Goal: Task Accomplishment & Management: Use online tool/utility

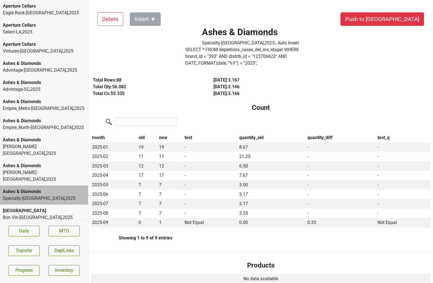
scroll to position [134, 0]
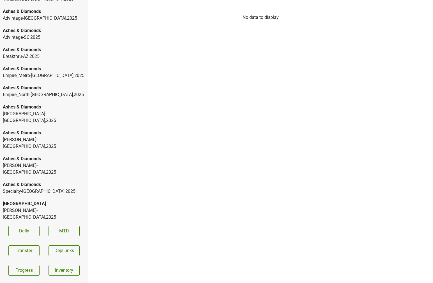
scroll to position [64, 0]
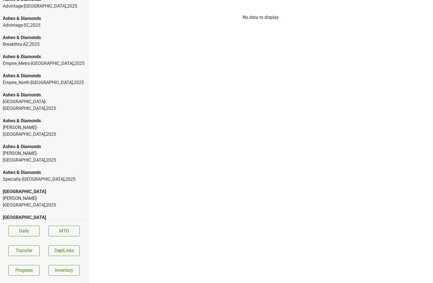
click at [43, 169] on div "Ashes & Diamonds" at bounding box center [44, 172] width 82 height 7
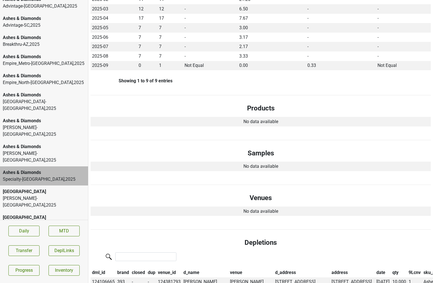
scroll to position [0, 0]
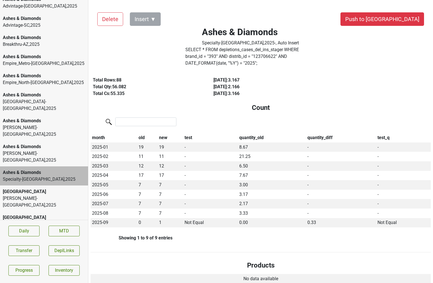
click at [224, 57] on label "SELECT * FROM depletions_cases_del_ins_stager WHERE brand_id = " 393 " AND dist…" at bounding box center [250, 56] width 130 height 20
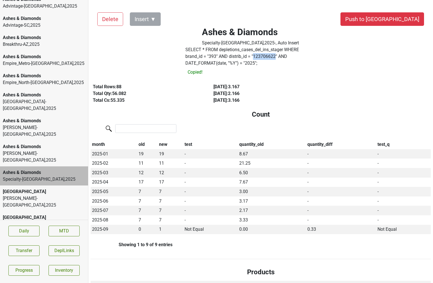
click at [224, 57] on label "SELECT * FROM depletions_cases_del_ins_stager WHERE brand_id = " 393 " AND dist…" at bounding box center [250, 56] width 130 height 20
copy label "123706622"
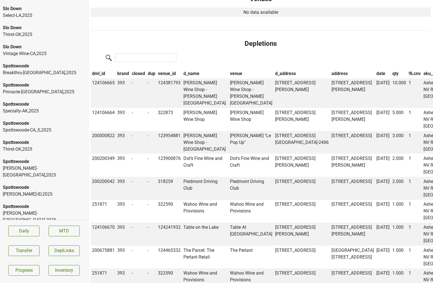
scroll to position [2351, 0]
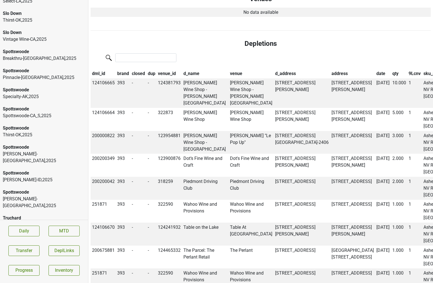
click at [47, 195] on div "Vehrs-WA , 2025" at bounding box center [44, 201] width 82 height 13
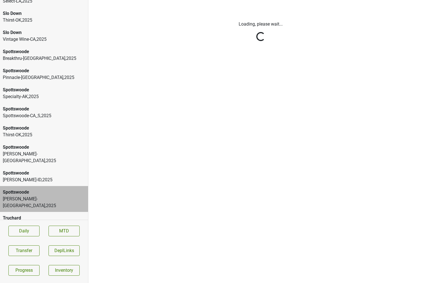
scroll to position [0, 0]
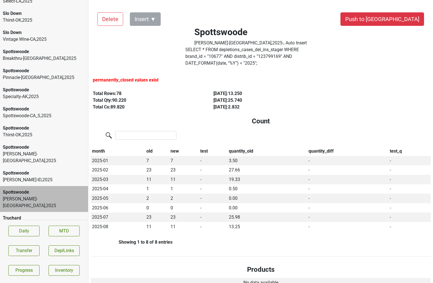
click at [224, 56] on label "SELECT * FROM depletions_cases_del_ins_stager WHERE brand_id = " 10677 " AND di…" at bounding box center [250, 56] width 130 height 20
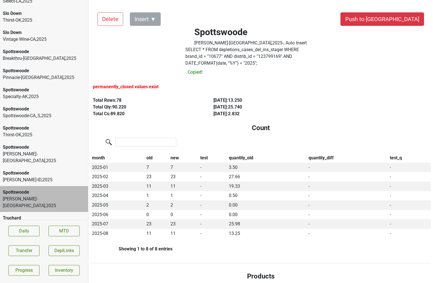
click at [224, 56] on label "SELECT * FROM depletions_cases_del_ins_stager WHERE brand_id = " 10677 " AND di…" at bounding box center [250, 56] width 130 height 20
copy label "123799169"
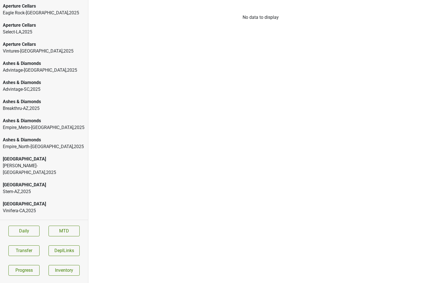
scroll to position [1, 0]
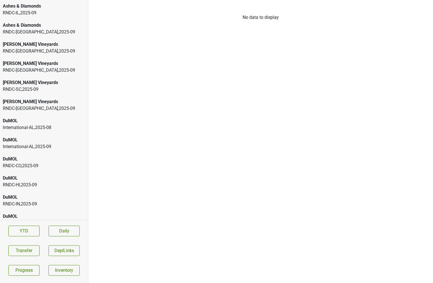
click at [42, 31] on div "RNDC-TX , 2025 - 09" at bounding box center [44, 32] width 82 height 7
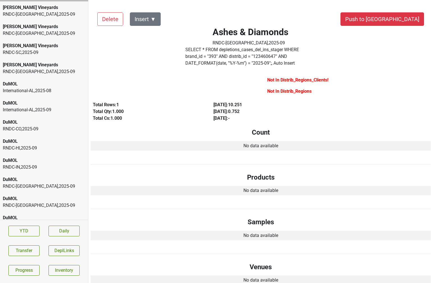
scroll to position [38, 0]
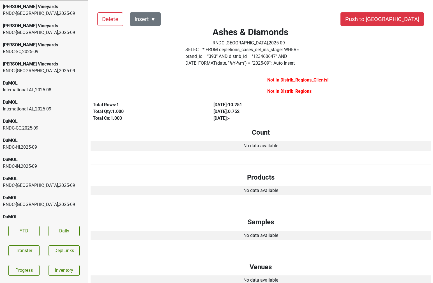
click at [49, 100] on div "DuMOL" at bounding box center [44, 102] width 82 height 7
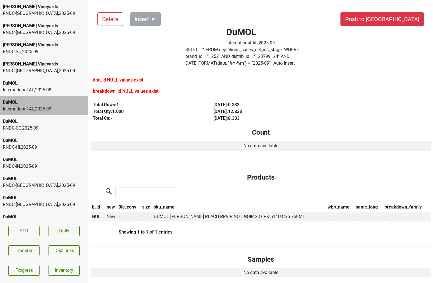
click at [48, 86] on div "International-AL , 2025 - 08" at bounding box center [44, 89] width 82 height 7
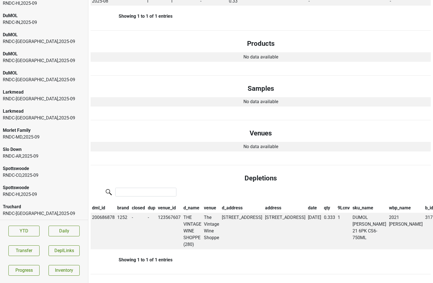
scroll to position [200, 0]
click at [65, 209] on div "Truchard" at bounding box center [44, 206] width 82 height 7
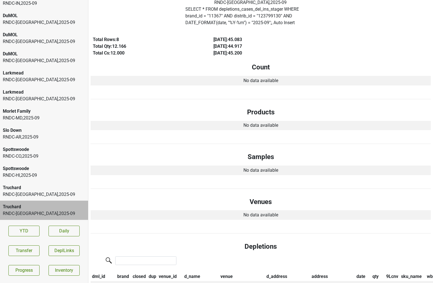
scroll to position [0, 0]
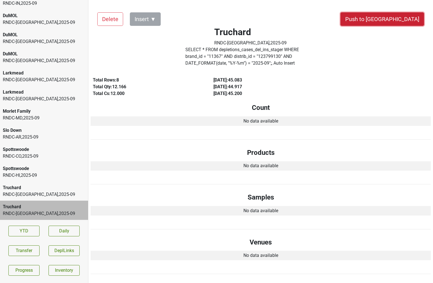
click at [396, 19] on button "Push to DC" at bounding box center [383, 18] width 84 height 13
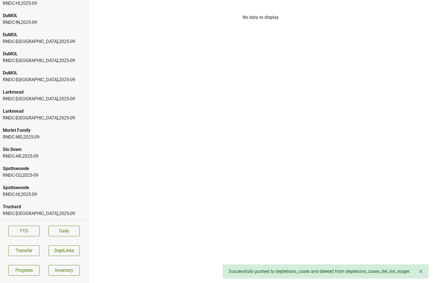
scroll to position [181, 0]
click at [40, 205] on div "Truchard" at bounding box center [44, 206] width 82 height 7
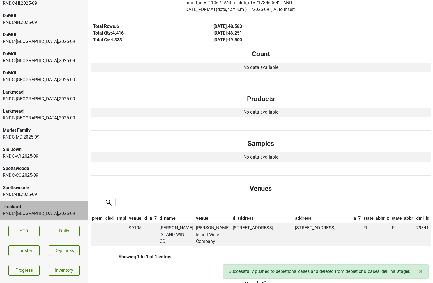
scroll to position [0, 0]
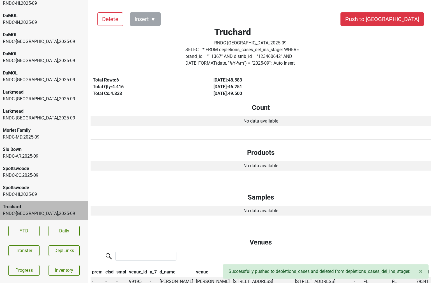
click at [403, 9] on div "Delete Insert ▼ Push to DC Truchard RNDC-FL , 2025 - 09 SELECT * FROM depletion…" at bounding box center [261, 280] width 340 height 549
click at [403, 14] on button "Push to [GEOGRAPHIC_DATA]" at bounding box center [383, 18] width 84 height 13
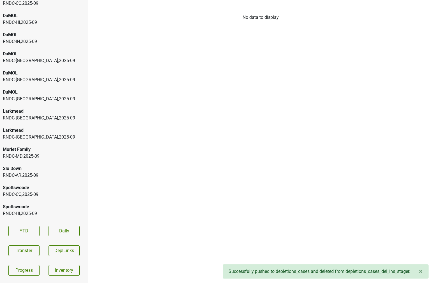
scroll to position [162, 0]
click at [40, 206] on div "Spottswoode" at bounding box center [44, 206] width 82 height 7
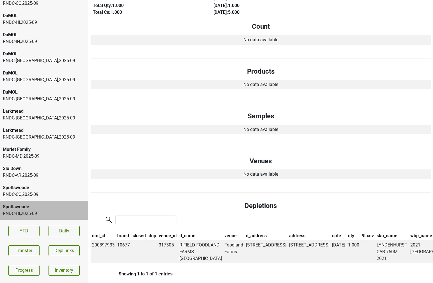
scroll to position [0, 0]
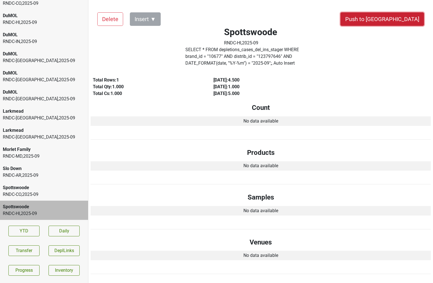
click at [404, 19] on button "Push to DC" at bounding box center [383, 18] width 84 height 13
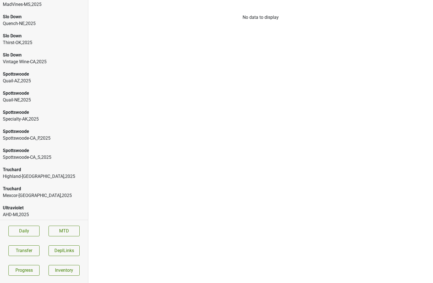
scroll to position [1230, 0]
click at [26, 185] on div "Truchard" at bounding box center [44, 188] width 82 height 7
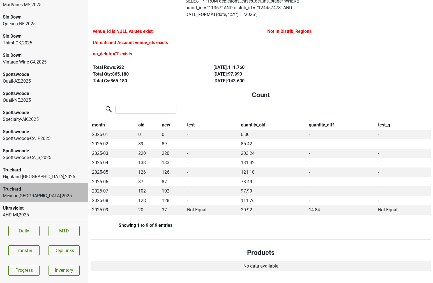
scroll to position [0, 0]
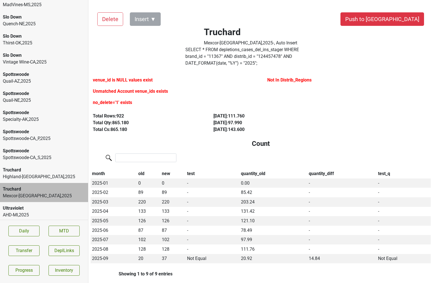
click at [37, 173] on div "Highland-CT , 2025" at bounding box center [44, 176] width 82 height 7
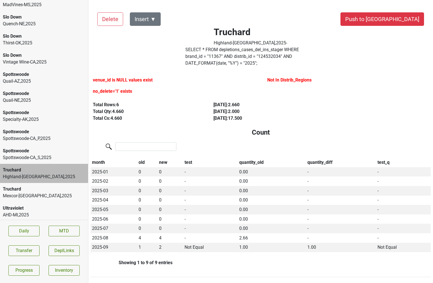
click at [45, 125] on div "Spottswoode Spottswoode-CA_P , 2025" at bounding box center [44, 134] width 88 height 19
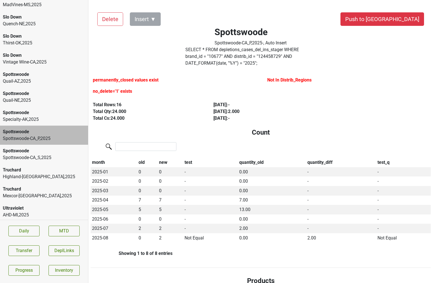
click at [45, 147] on div "Spottswoode" at bounding box center [44, 150] width 82 height 7
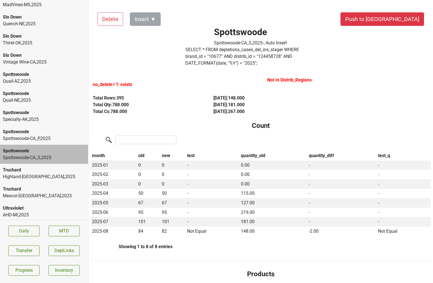
click at [39, 125] on div "Spottswoode Spottswoode-CA_P , 2025" at bounding box center [44, 134] width 88 height 19
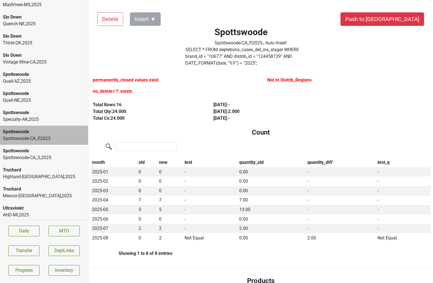
click at [42, 116] on div "Specialty-AK , 2025" at bounding box center [44, 119] width 82 height 7
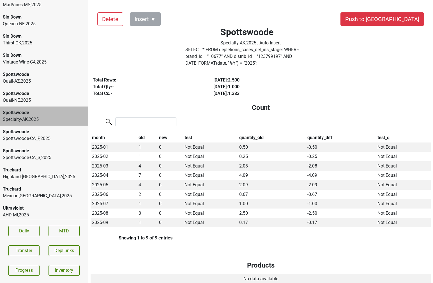
click at [38, 135] on div "Spottswoode-CA_P , 2025" at bounding box center [44, 138] width 82 height 7
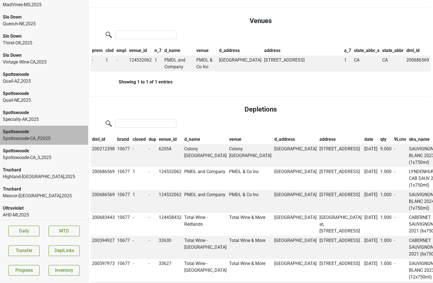
scroll to position [393, 0]
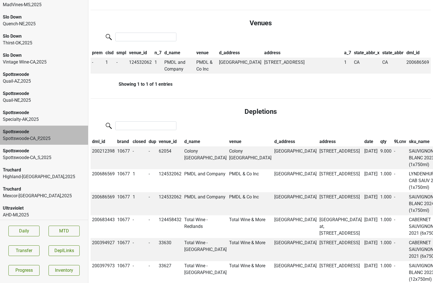
click at [363, 137] on th "date" at bounding box center [371, 142] width 16 height 10
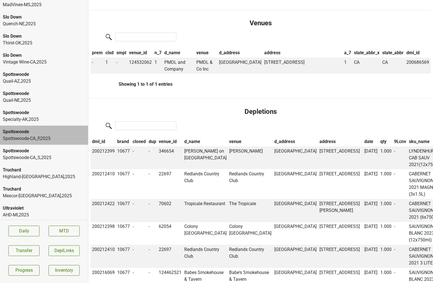
click at [363, 137] on th "date" at bounding box center [371, 142] width 16 height 10
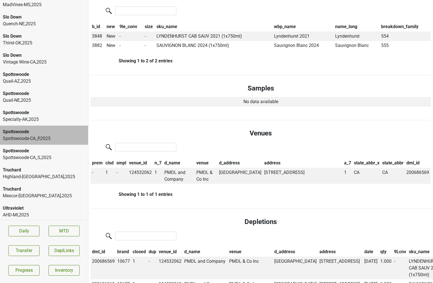
scroll to position [0, 0]
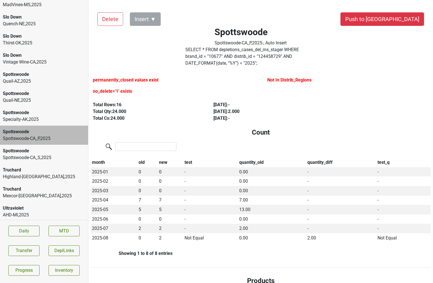
click at [34, 97] on div "Quail-NE , 2025" at bounding box center [44, 100] width 82 height 7
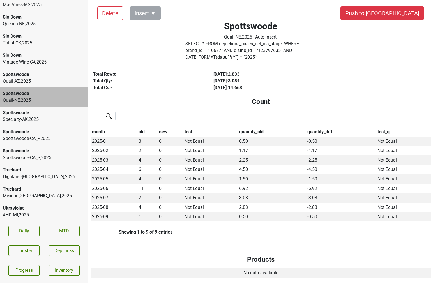
scroll to position [6, 0]
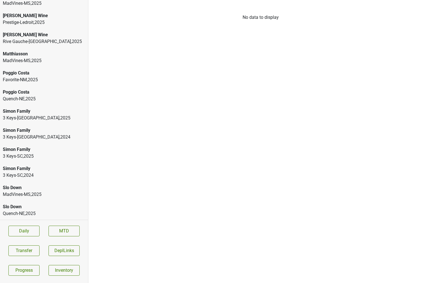
scroll to position [464, 0]
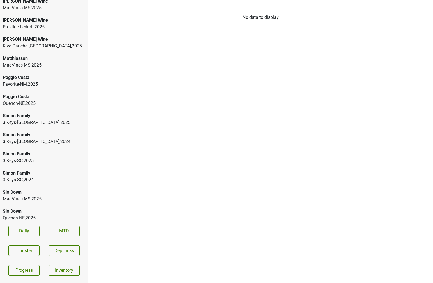
click at [40, 93] on div "Poggio Costa" at bounding box center [44, 96] width 82 height 7
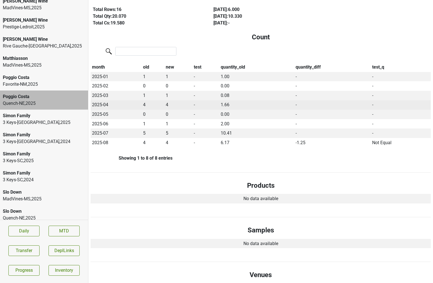
scroll to position [0, 0]
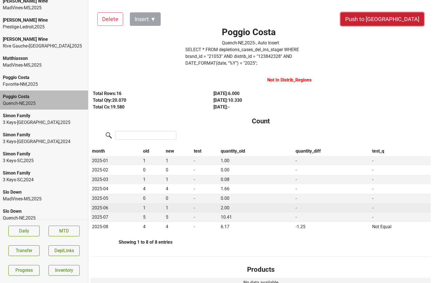
drag, startPoint x: 394, startPoint y: 23, endPoint x: 320, endPoint y: 198, distance: 190.4
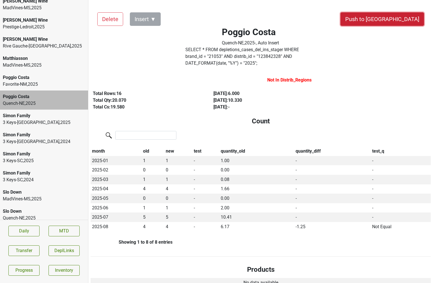
click at [398, 24] on button "Push to [GEOGRAPHIC_DATA]" at bounding box center [383, 18] width 84 height 13
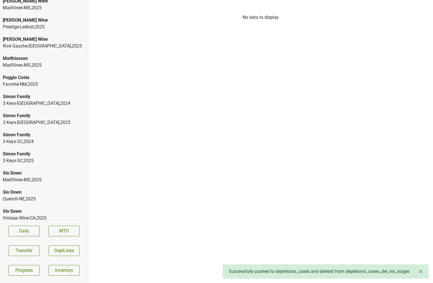
click at [41, 74] on div "Poggio Costa" at bounding box center [44, 77] width 82 height 7
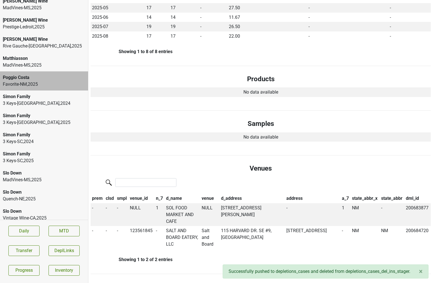
scroll to position [192, 0]
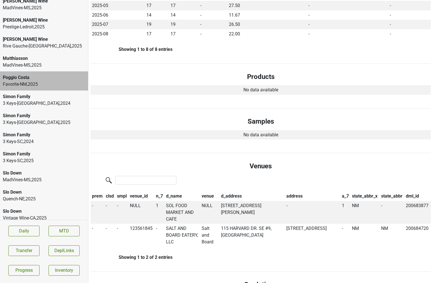
click at [23, 55] on div "Matthiasson" at bounding box center [44, 58] width 82 height 7
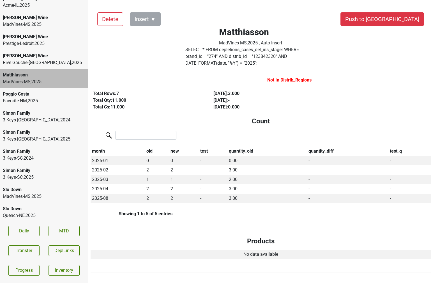
scroll to position [447, 0]
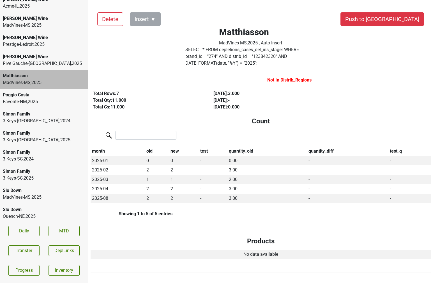
click at [43, 53] on div "Mary Taylor Wine" at bounding box center [44, 56] width 82 height 7
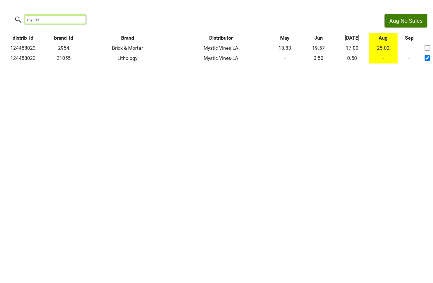
drag, startPoint x: 58, startPoint y: 21, endPoint x: 7, endPoint y: 17, distance: 50.9
click at [7, 17] on div "mystic" at bounding box center [189, 20] width 379 height 12
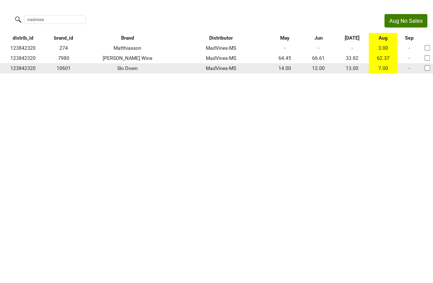
click at [28, 67] on td "123842320" at bounding box center [23, 68] width 46 height 10
copy td "123842320"
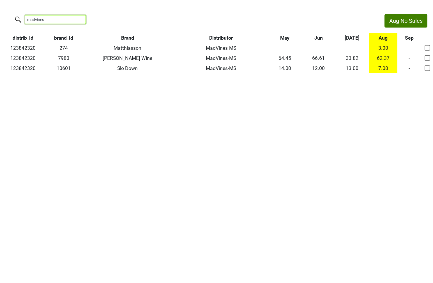
drag, startPoint x: 48, startPoint y: 21, endPoint x: 0, endPoint y: 19, distance: 47.7
click at [0, 19] on div "madvines" at bounding box center [189, 20] width 379 height 12
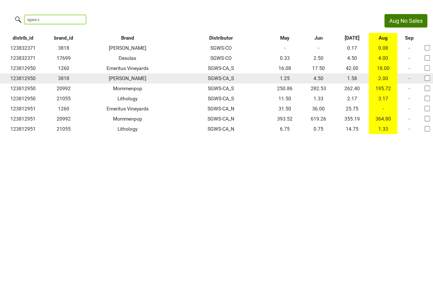
type input "sgws-c"
click at [18, 78] on td "123812950" at bounding box center [23, 78] width 46 height 10
copy td "123812950"
